Goal: Transaction & Acquisition: Purchase product/service

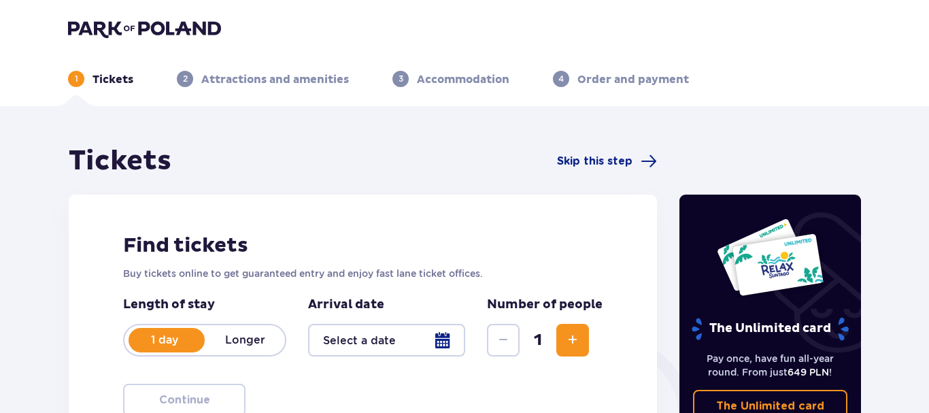
type input "[DATE]"
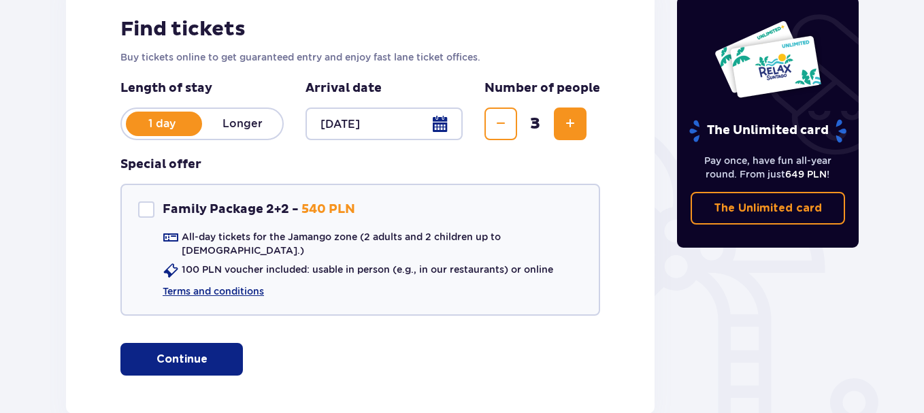
scroll to position [218, 0]
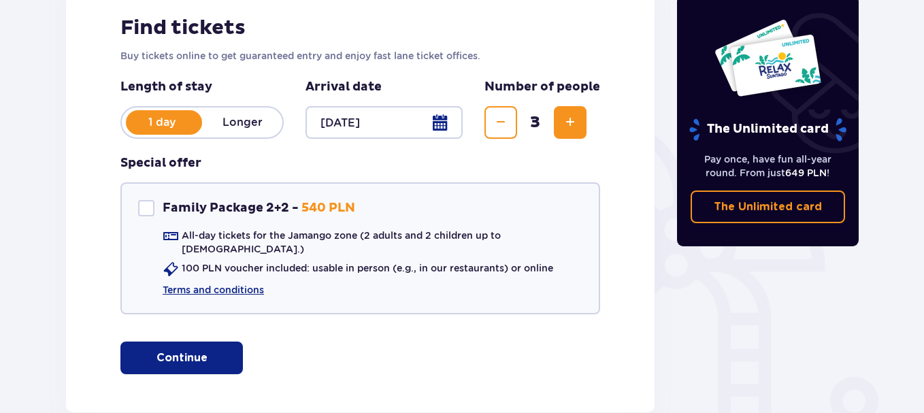
click at [495, 123] on span "Decrease" at bounding box center [500, 122] width 16 height 16
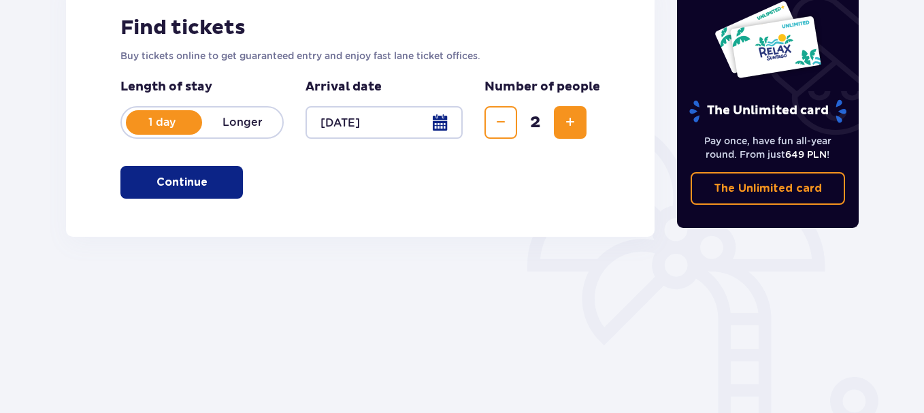
click at [563, 120] on span "Increase" at bounding box center [570, 122] width 16 height 16
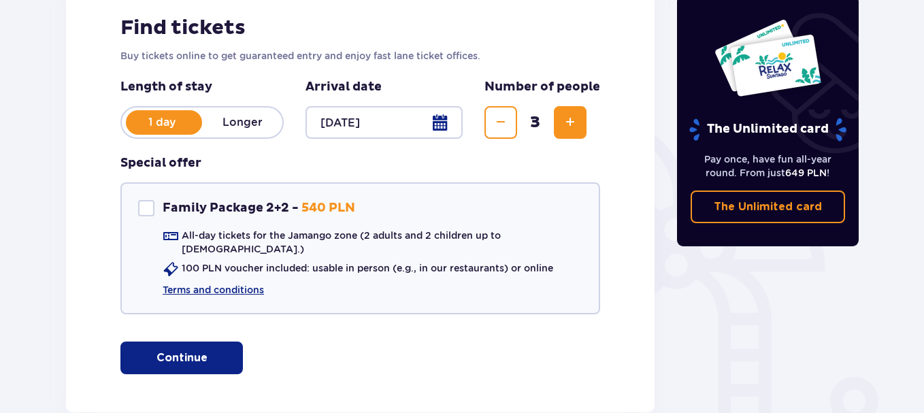
click at [215, 352] on span "button" at bounding box center [210, 358] width 16 height 16
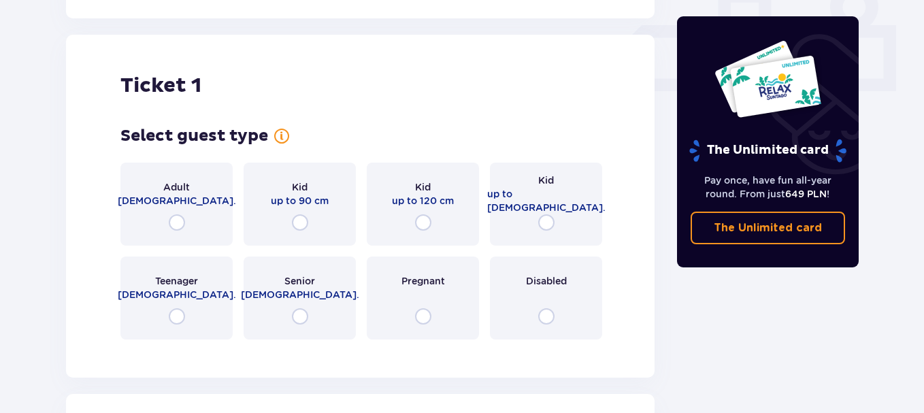
scroll to position [619, 0]
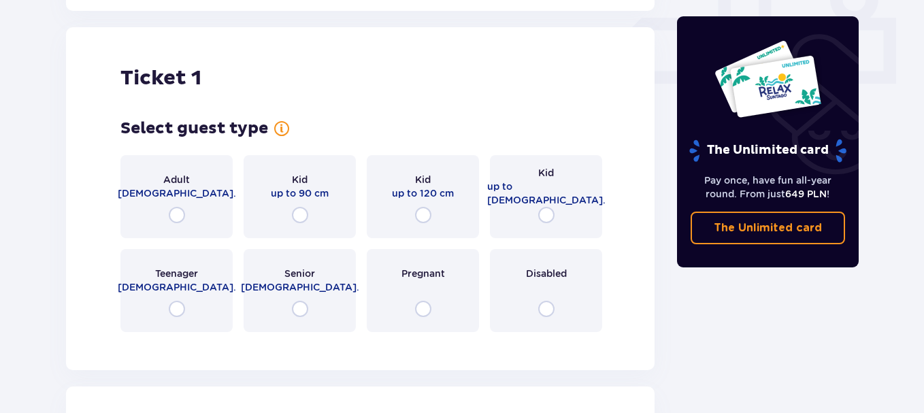
click at [177, 207] on input "radio" at bounding box center [177, 215] width 16 height 16
radio input "true"
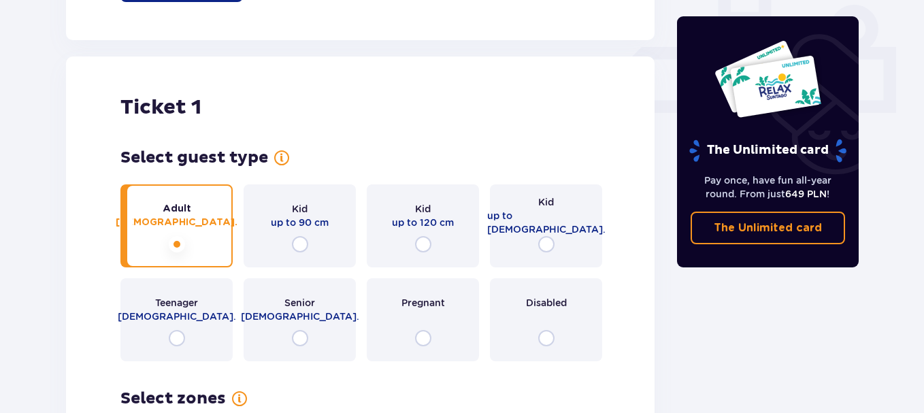
scroll to position [229, 0]
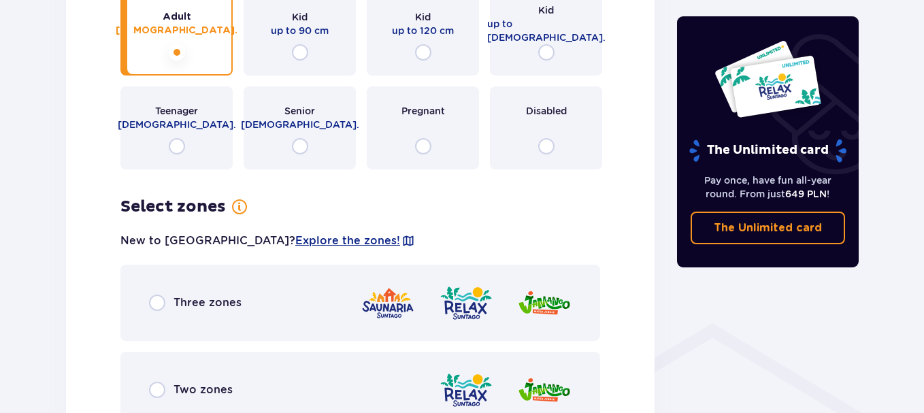
scroll to position [785, 0]
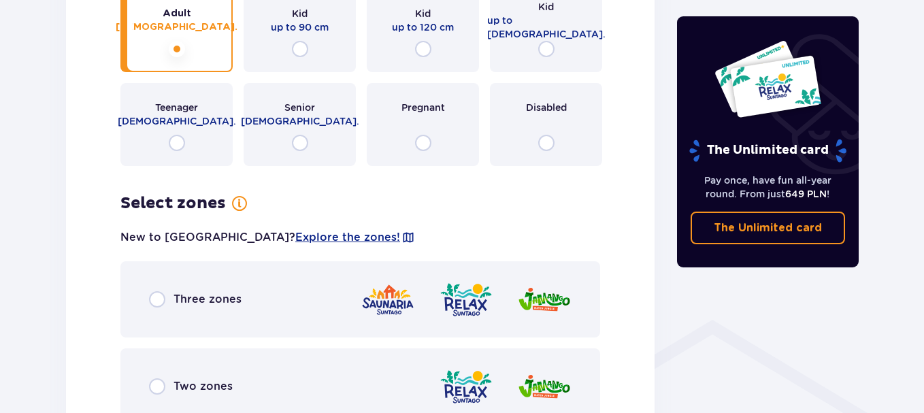
click at [155, 291] on input "radio" at bounding box center [157, 299] width 16 height 16
radio input "true"
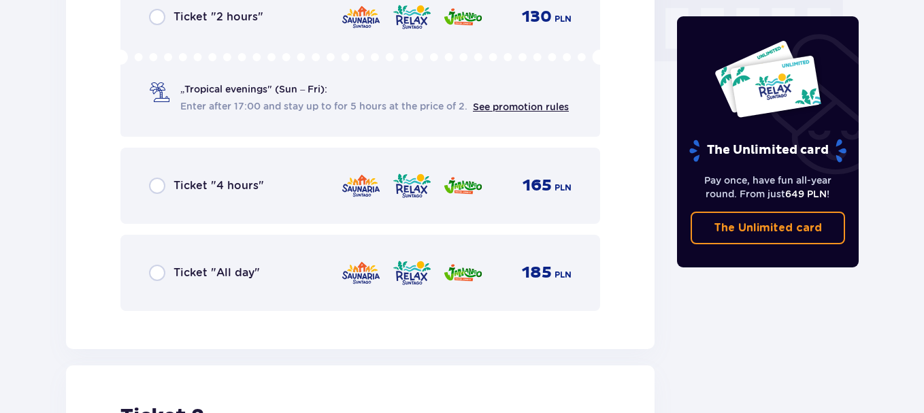
scroll to position [1386, 0]
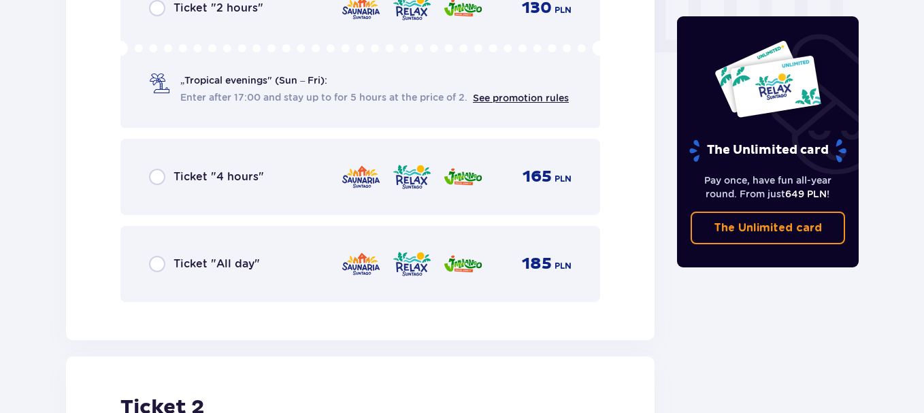
click at [155, 256] on input "radio" at bounding box center [157, 264] width 16 height 16
radio input "true"
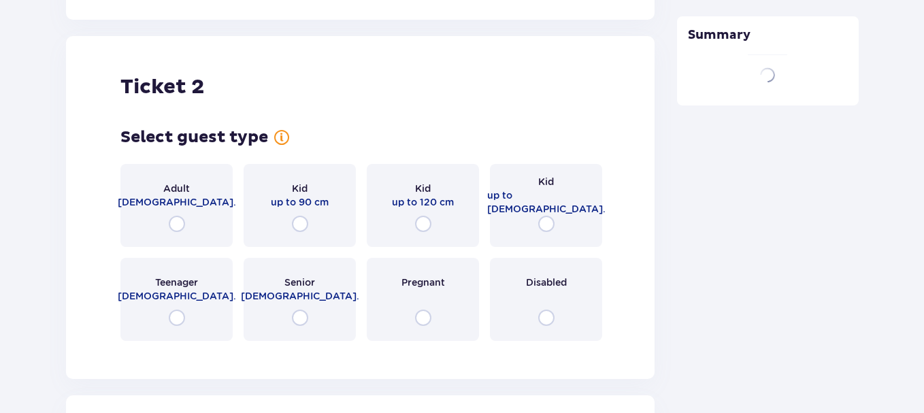
scroll to position [1715, 0]
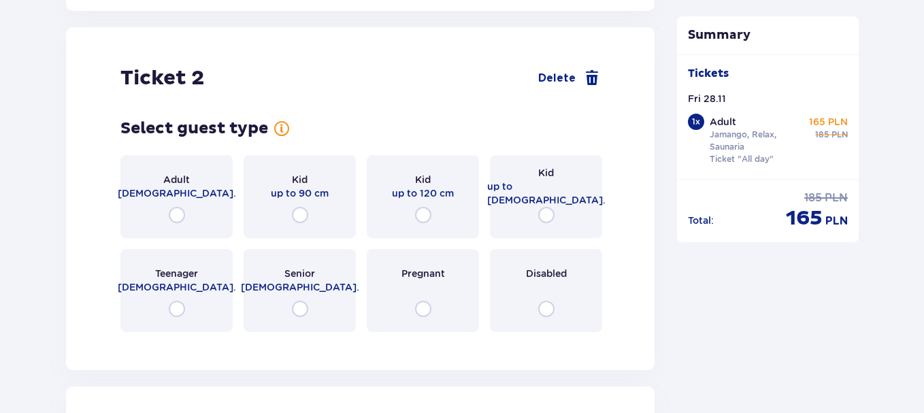
click at [177, 207] on input "radio" at bounding box center [177, 215] width 16 height 16
radio input "true"
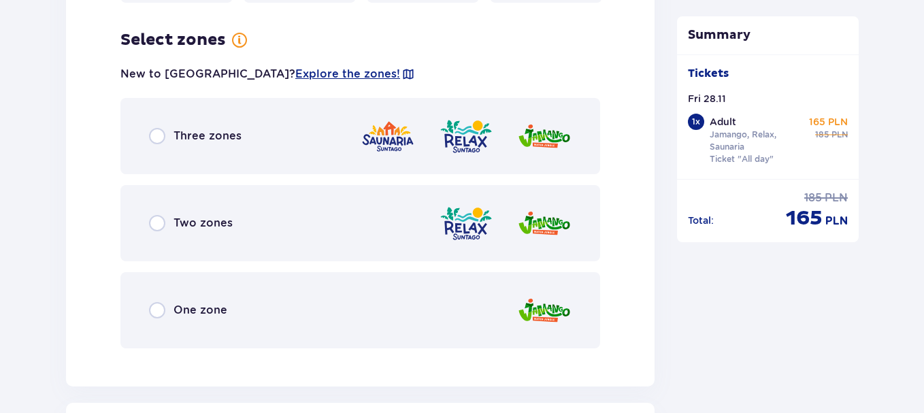
scroll to position [2047, 0]
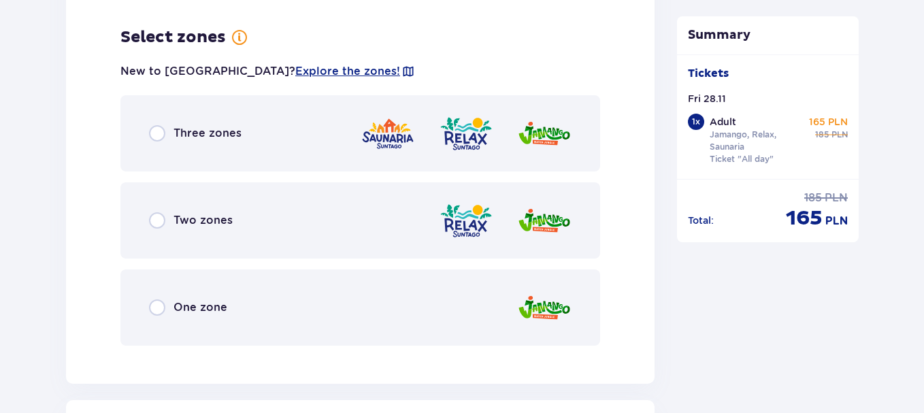
click at [155, 125] on input "radio" at bounding box center [157, 133] width 16 height 16
radio input "true"
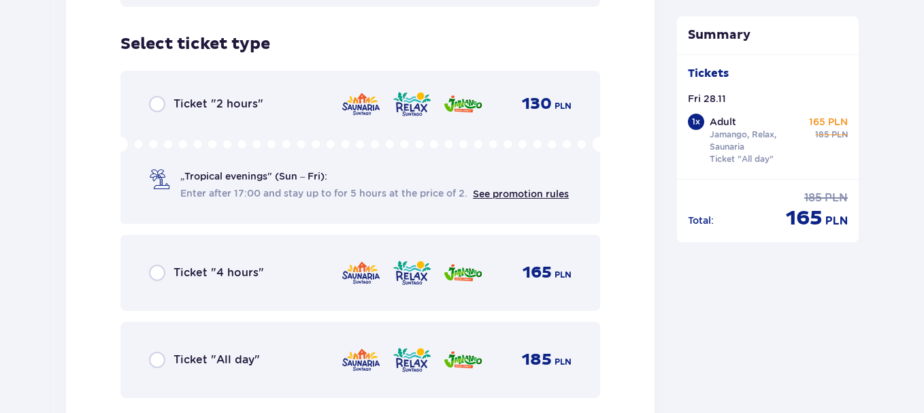
scroll to position [2392, 0]
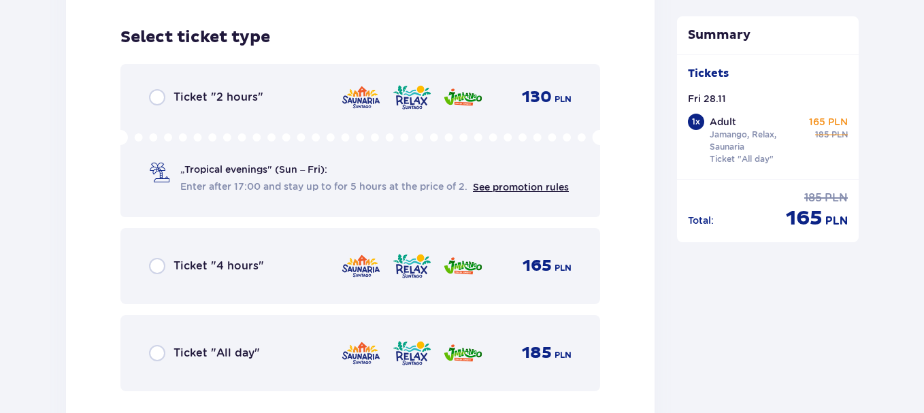
click at [154, 345] on input "radio" at bounding box center [157, 353] width 16 height 16
radio input "true"
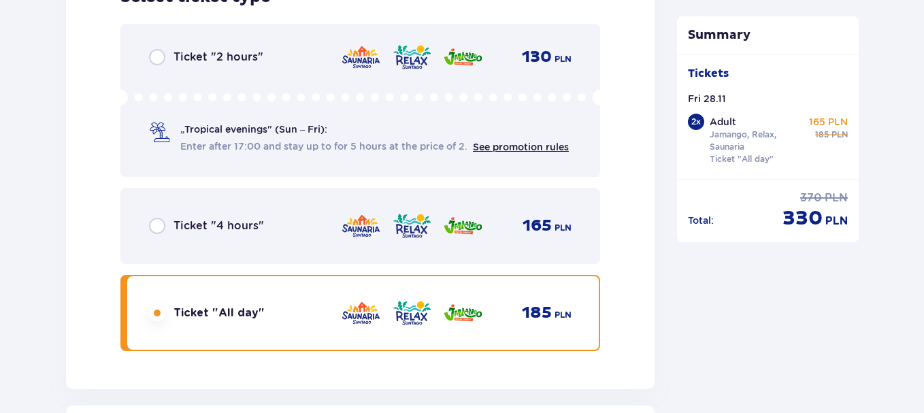
scroll to position [2811, 0]
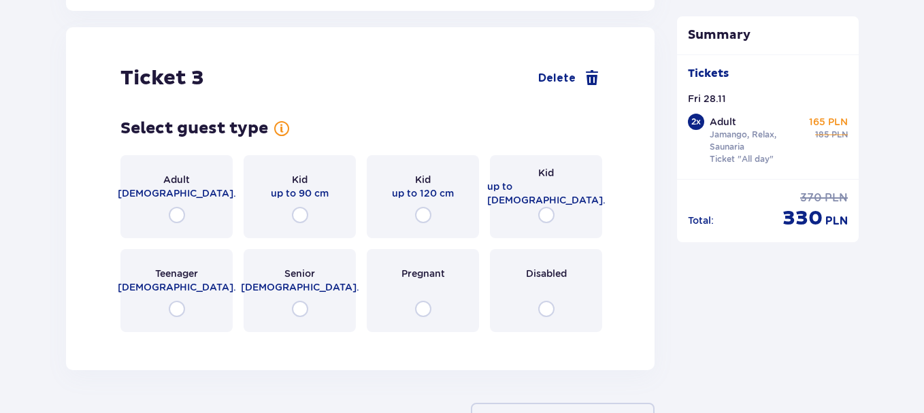
click at [547, 207] on input "radio" at bounding box center [546, 215] width 16 height 16
radio input "true"
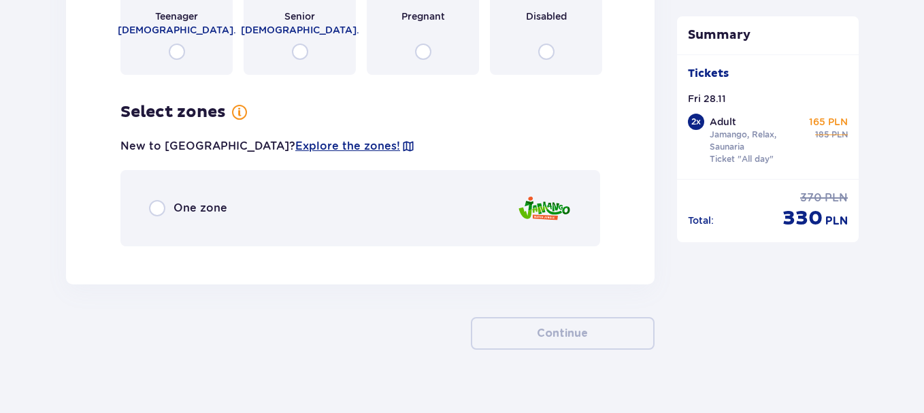
scroll to position [3075, 0]
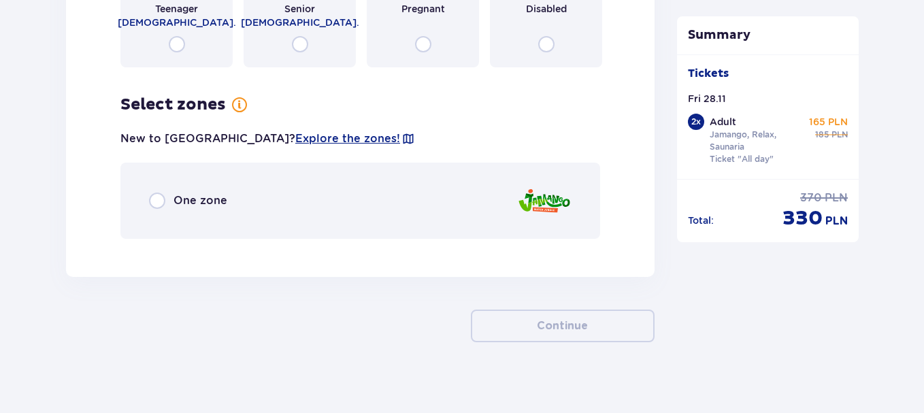
click at [158, 193] on input "radio" at bounding box center [157, 201] width 16 height 16
radio input "true"
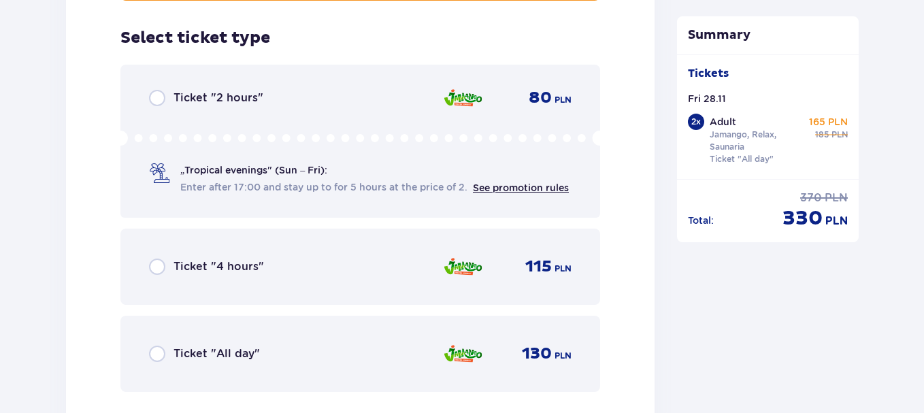
scroll to position [3314, 0]
click at [229, 346] on span "Ticket "All day"" at bounding box center [216, 353] width 86 height 15
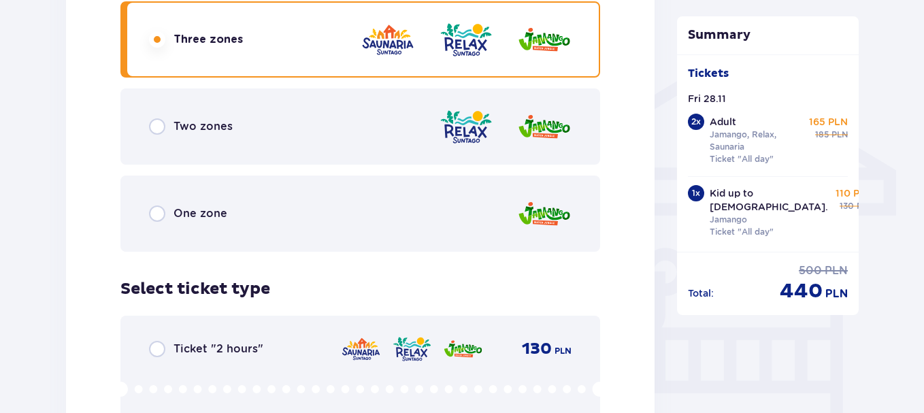
scroll to position [1032, 0]
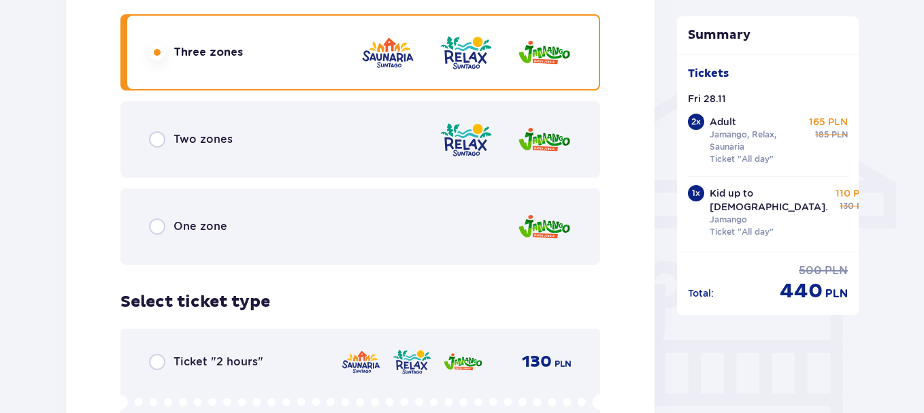
click at [157, 218] on input "radio" at bounding box center [157, 226] width 16 height 16
radio input "true"
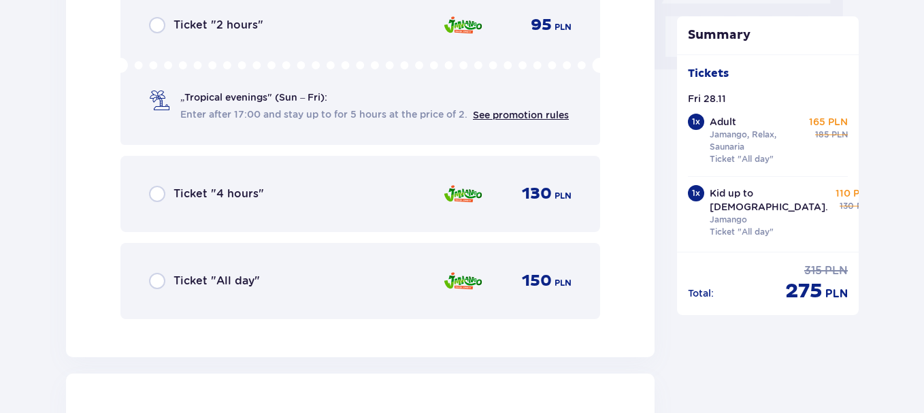
scroll to position [1375, 0]
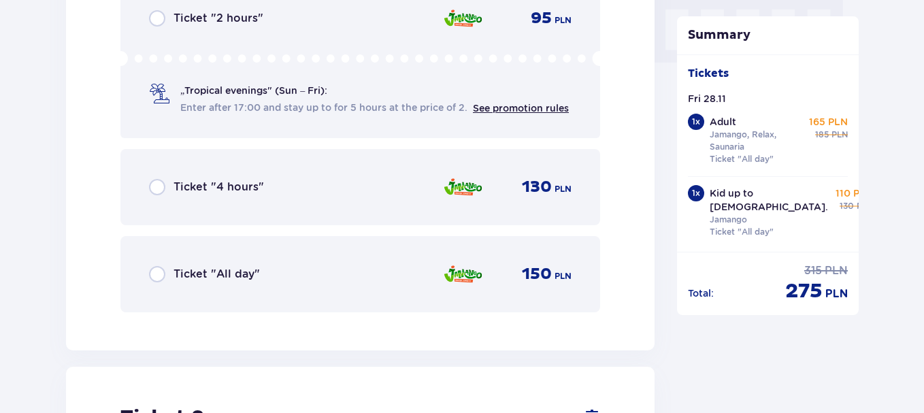
click at [159, 266] on input "radio" at bounding box center [157, 274] width 16 height 16
radio input "true"
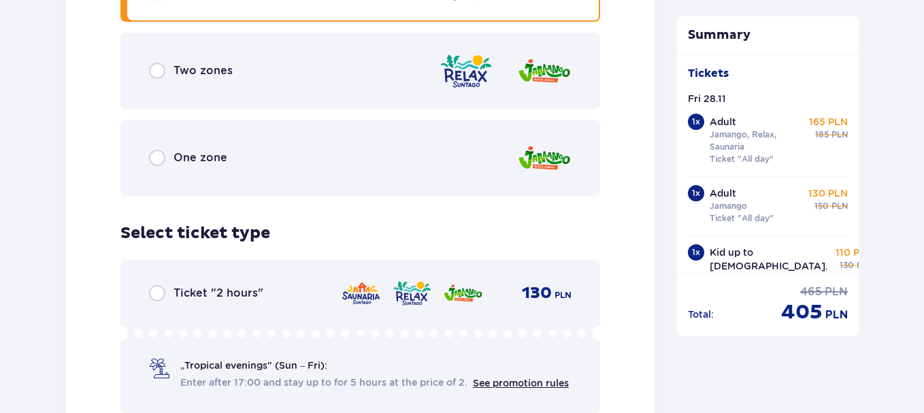
scroll to position [2163, 0]
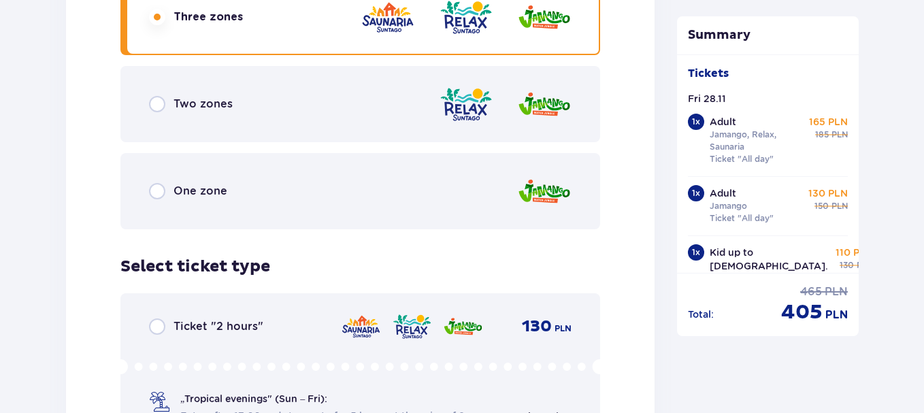
click at [161, 183] on input "radio" at bounding box center [157, 191] width 16 height 16
radio input "true"
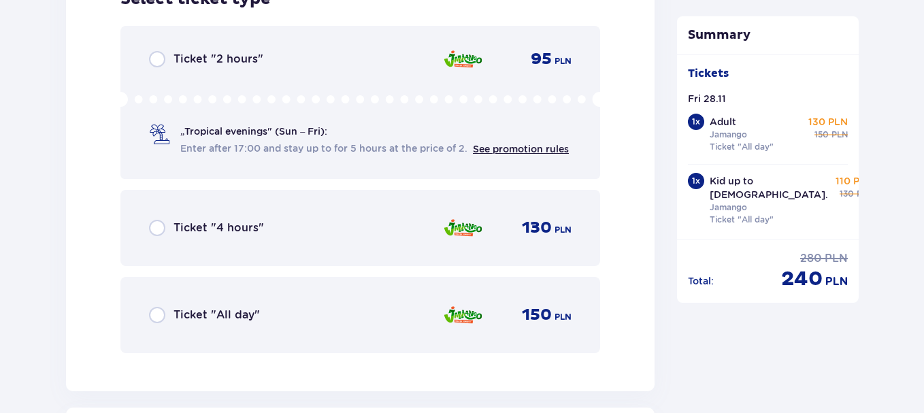
scroll to position [2437, 0]
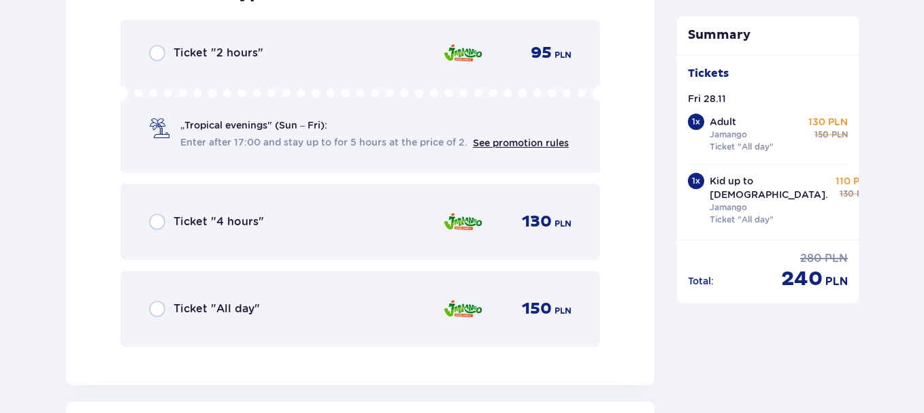
click at [158, 301] on input "radio" at bounding box center [157, 309] width 16 height 16
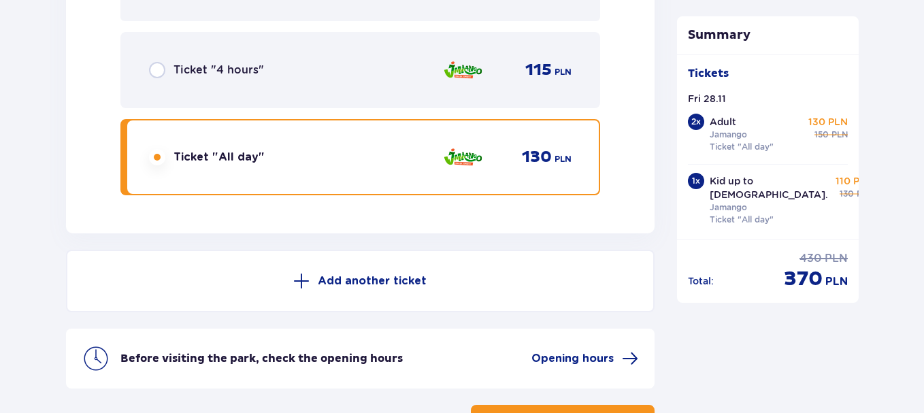
scroll to position [3605, 0]
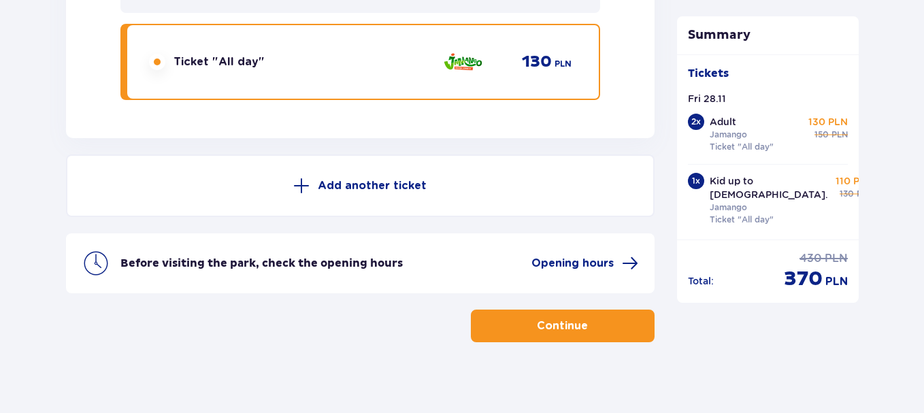
click at [554, 318] on p "Continue" at bounding box center [562, 325] width 51 height 15
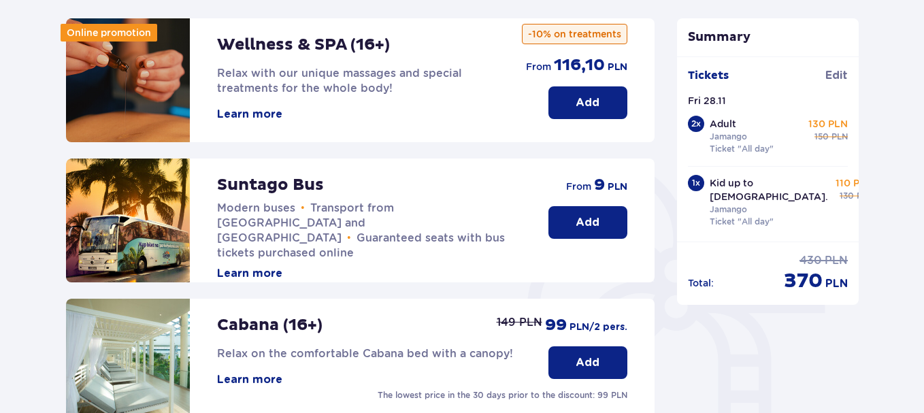
scroll to position [156, 0]
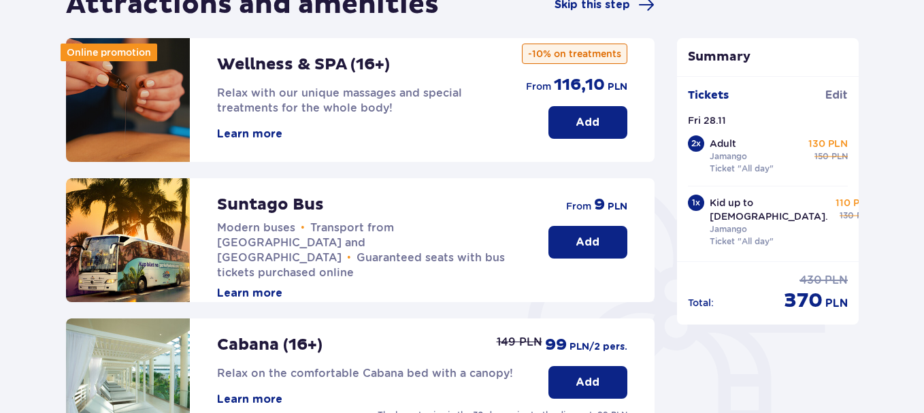
drag, startPoint x: 920, startPoint y: 239, endPoint x: 922, endPoint y: 233, distance: 6.9
click at [922, 233] on div "Attractions and amenities Skip this step Online promotion Wellness & SPA (16+) …" at bounding box center [462, 358] width 924 height 816
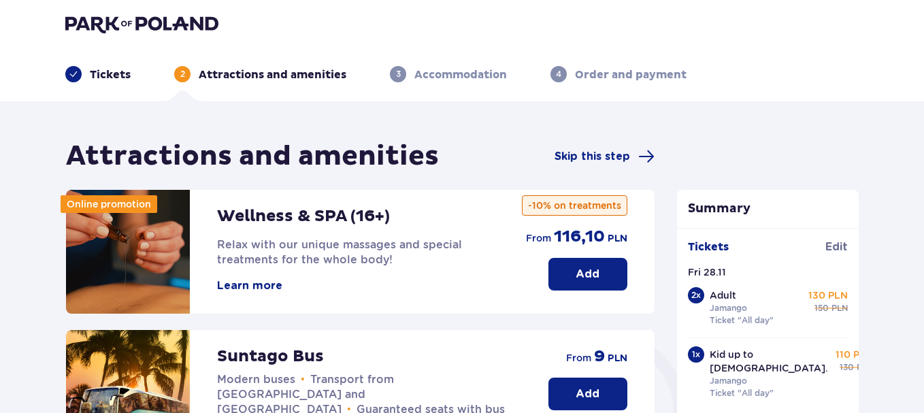
scroll to position [0, 0]
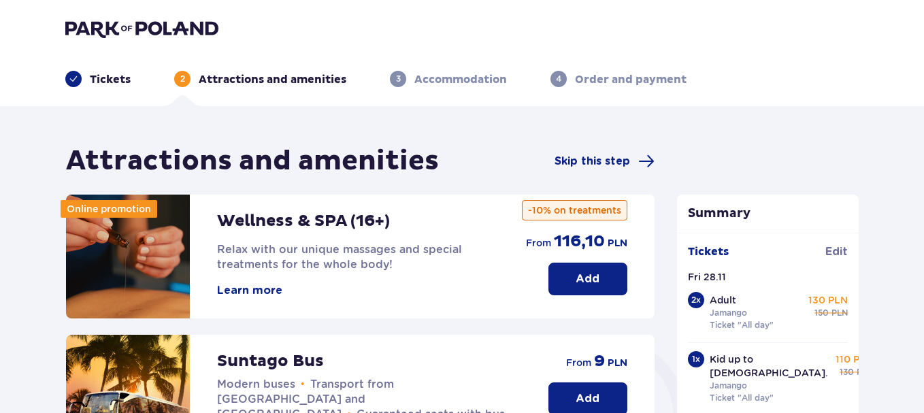
click at [109, 81] on p "Tickets" at bounding box center [110, 79] width 41 height 15
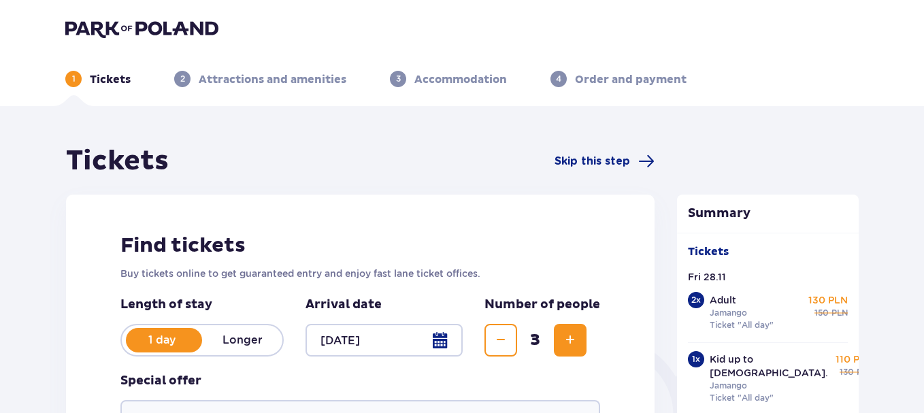
click at [435, 341] on div at bounding box center [383, 340] width 157 height 33
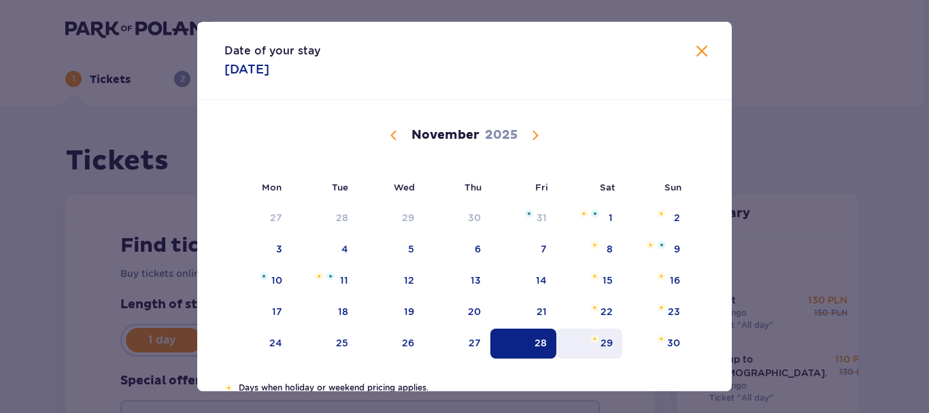
click at [604, 343] on div "29" at bounding box center [607, 343] width 12 height 14
type input "[DATE]"
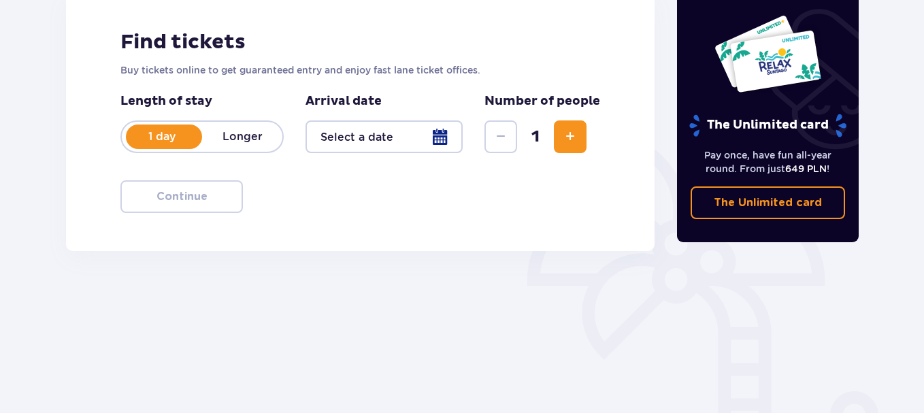
scroll to position [221, 0]
